Goal: Information Seeking & Learning: Learn about a topic

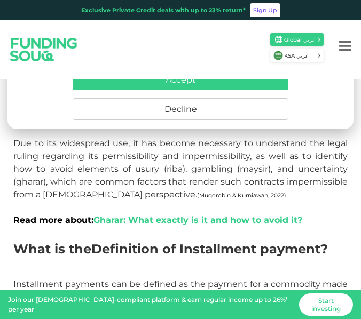
scroll to position [587, 0]
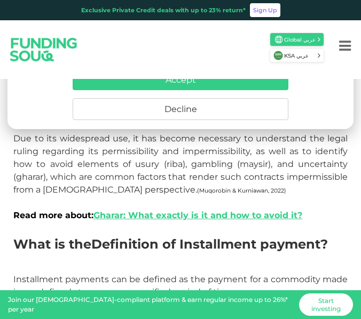
click at [243, 110] on button "Decline" at bounding box center [181, 109] width 216 height 22
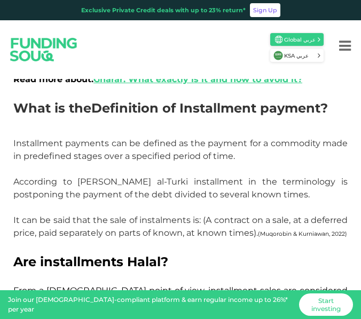
scroll to position [747, 0]
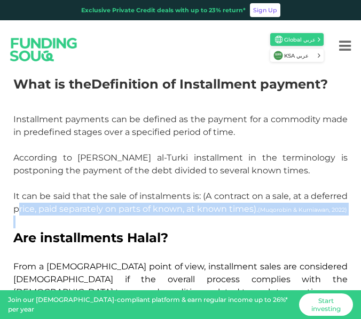
drag, startPoint x: 82, startPoint y: 214, endPoint x: 17, endPoint y: 193, distance: 68.5
click at [33, 203] on p "Installment payments can be defined as the payment for a commodity made in pred…" at bounding box center [180, 164] width 334 height 103
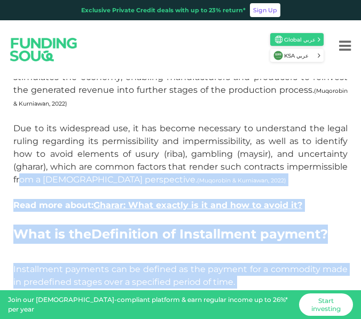
scroll to position [587, 0]
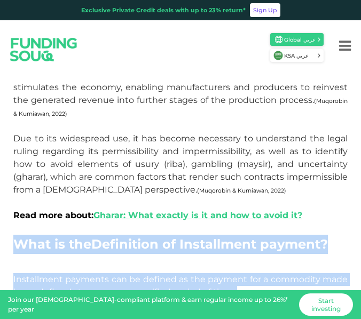
drag, startPoint x: 21, startPoint y: 201, endPoint x: 9, endPoint y: 208, distance: 13.8
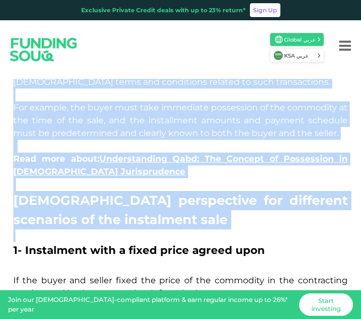
scroll to position [961, 0]
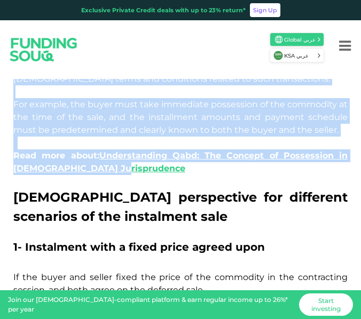
drag, startPoint x: 11, startPoint y: 179, endPoint x: 119, endPoint y: 166, distance: 108.7
copy div "Are installments Halal? From a [DEMOGRAPHIC_DATA] point of view, installment sa…"
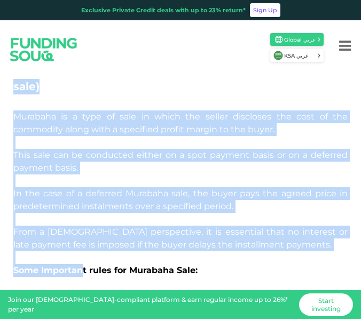
scroll to position [1335, 0]
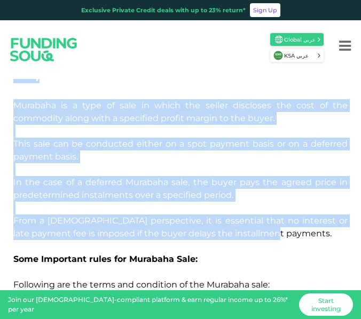
drag, startPoint x: 13, startPoint y: 137, endPoint x: 258, endPoint y: 231, distance: 262.8
copy div "[DEMOGRAPHIC_DATA] perspective for different scenarios of the instalment sale 1…"
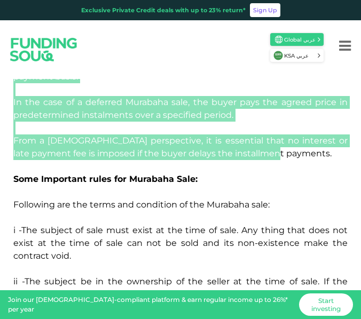
scroll to position [1388, 0]
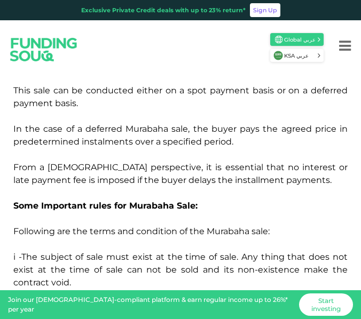
click at [208, 200] on p "Some Important rules for Murabaha Sale:" at bounding box center [180, 206] width 334 height 13
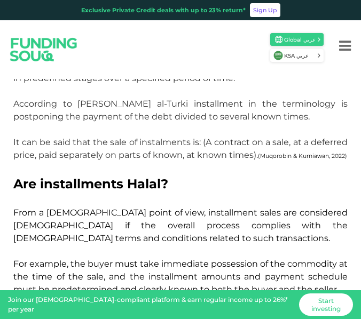
scroll to position [801, 0]
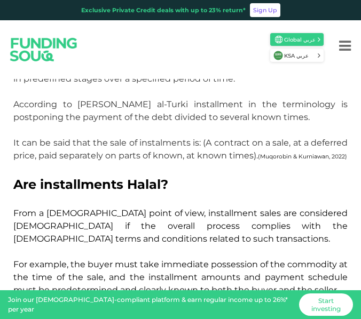
click at [198, 167] on p at bounding box center [180, 168] width 334 height 13
click at [202, 165] on p at bounding box center [180, 168] width 334 height 13
